Goal: Transaction & Acquisition: Purchase product/service

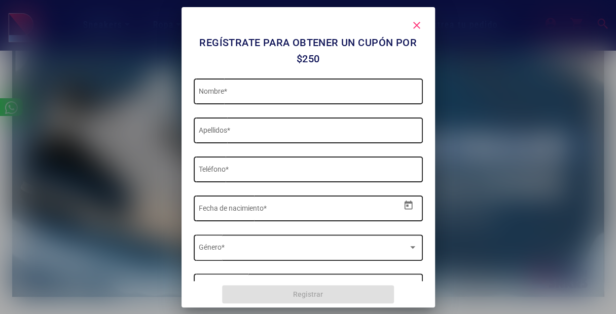
click at [416, 23] on mat-icon "close" at bounding box center [417, 25] width 12 height 12
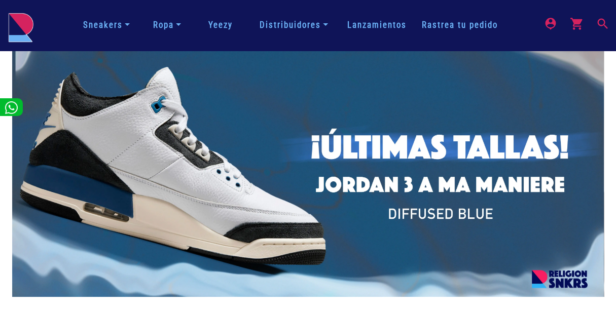
click at [601, 23] on mat-icon "search" at bounding box center [602, 23] width 12 height 12
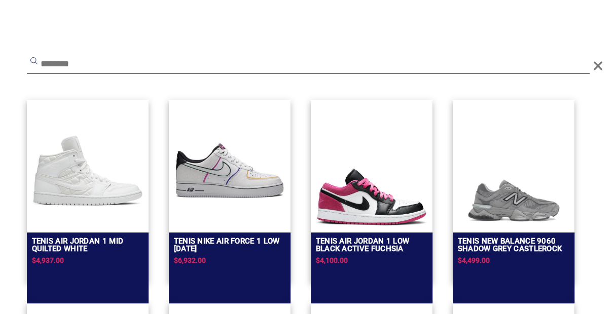
click at [226, 63] on input "text" at bounding box center [308, 65] width 563 height 18
click at [226, 64] on input "text" at bounding box center [308, 65] width 563 height 18
click at [260, 72] on input "text" at bounding box center [308, 65] width 563 height 18
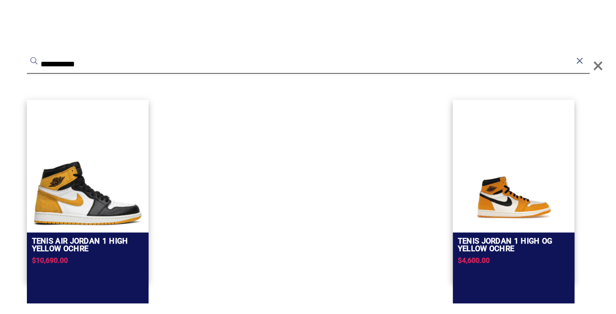
scroll to position [304, 0]
type input "**********"
